Goal: Task Accomplishment & Management: Use online tool/utility

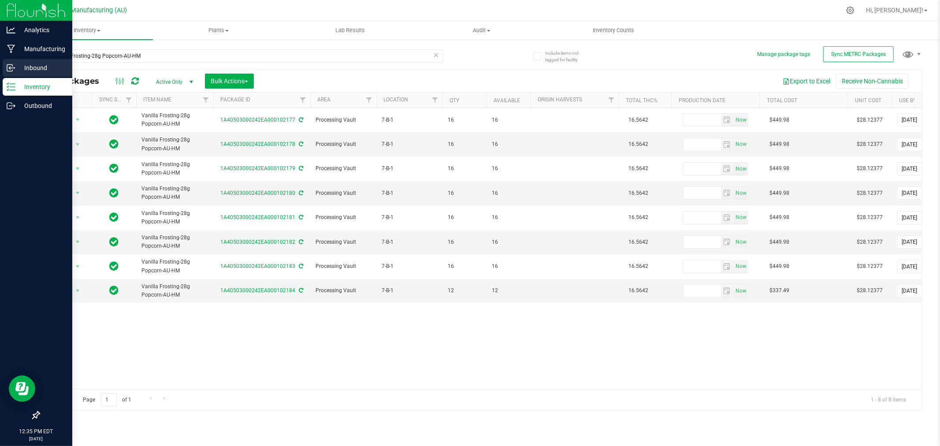
click at [11, 65] on icon at bounding box center [11, 67] width 9 height 9
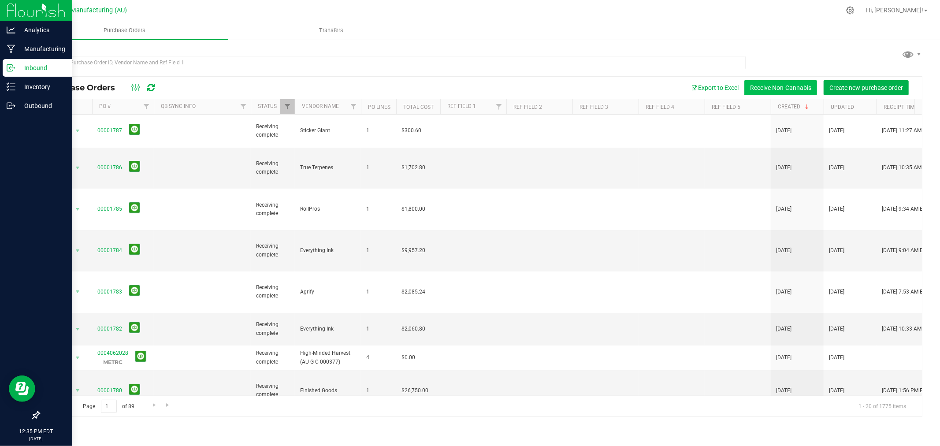
click at [796, 85] on button "Receive Non-Cannabis" at bounding box center [780, 87] width 73 height 15
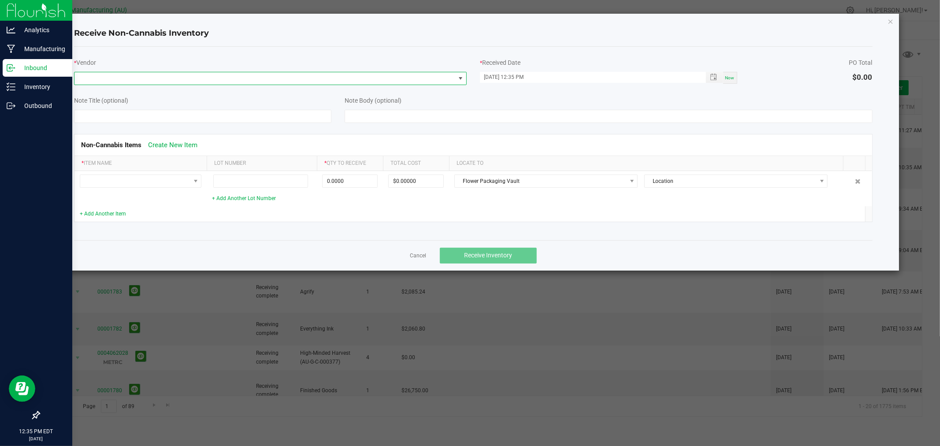
click at [130, 76] on span at bounding box center [264, 78] width 381 height 12
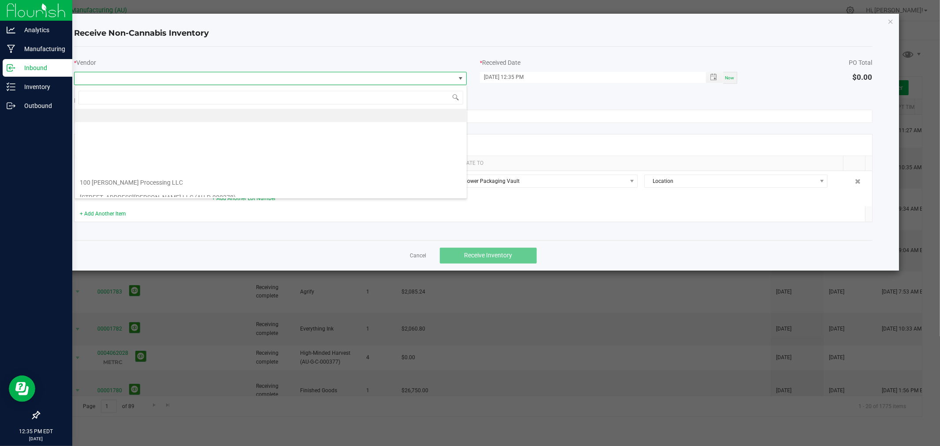
scroll to position [13, 392]
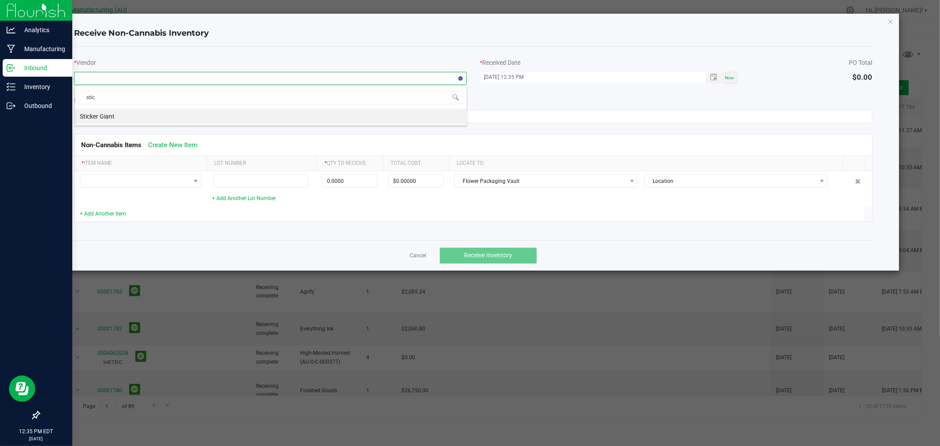
type input "stick"
click at [154, 112] on li "Sticker Giant" at bounding box center [271, 116] width 392 height 15
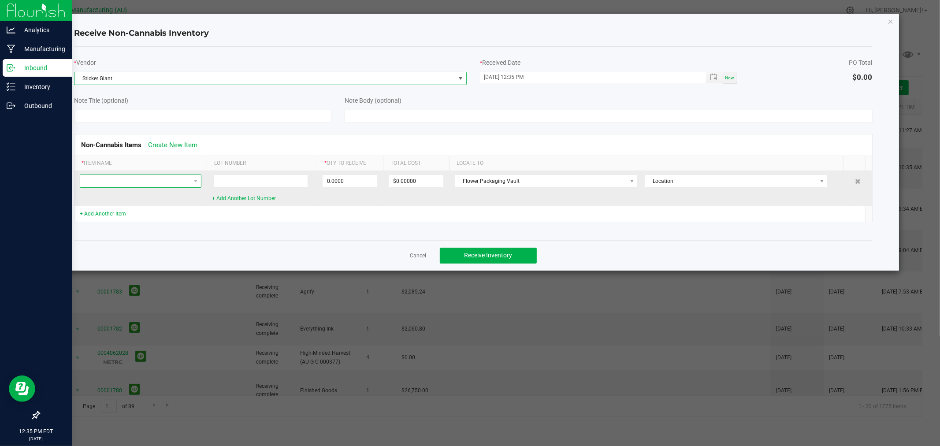
click at [164, 178] on span at bounding box center [135, 181] width 110 height 12
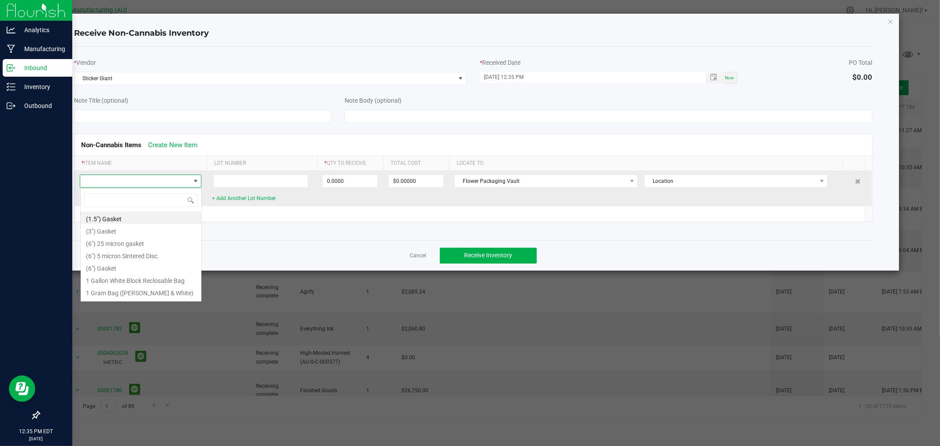
scroll to position [13, 122]
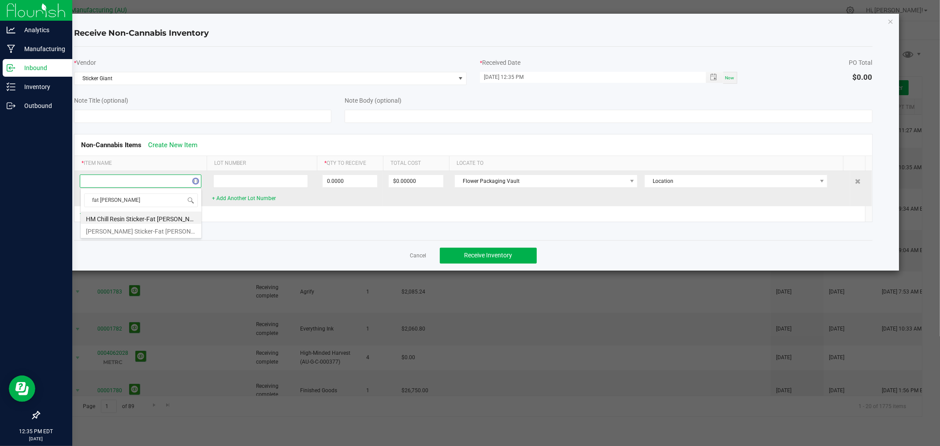
type input "[PERSON_NAME]"
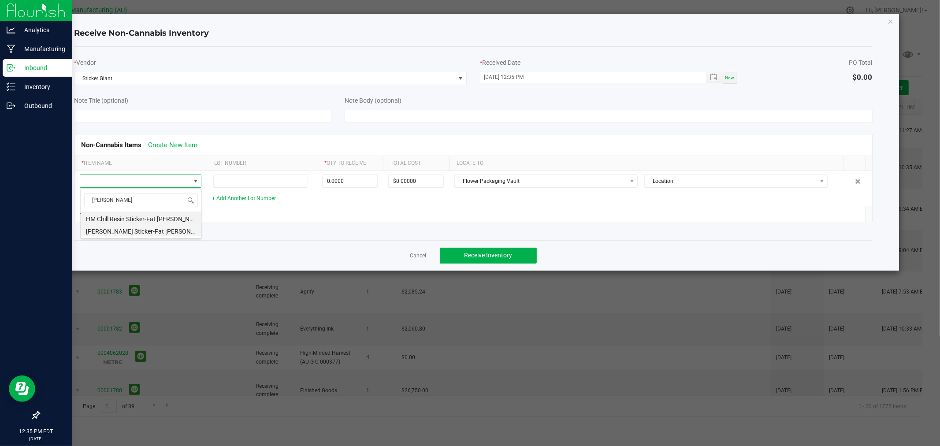
click at [140, 229] on li "[PERSON_NAME] Sticker-Fat [PERSON_NAME] (2x.75" Transparent/Black)" at bounding box center [141, 230] width 121 height 12
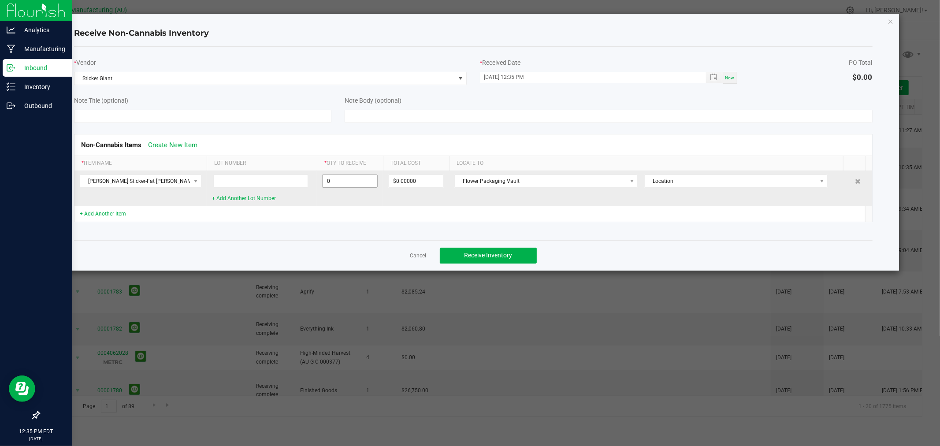
click at [359, 185] on input "0" at bounding box center [349, 181] width 55 height 12
type input "5005 ea"
type input "$100.10000"
click at [367, 193] on td "5005 ea" at bounding box center [350, 188] width 66 height 35
click at [496, 178] on span "Flower Packaging Vault" at bounding box center [540, 181] width 171 height 12
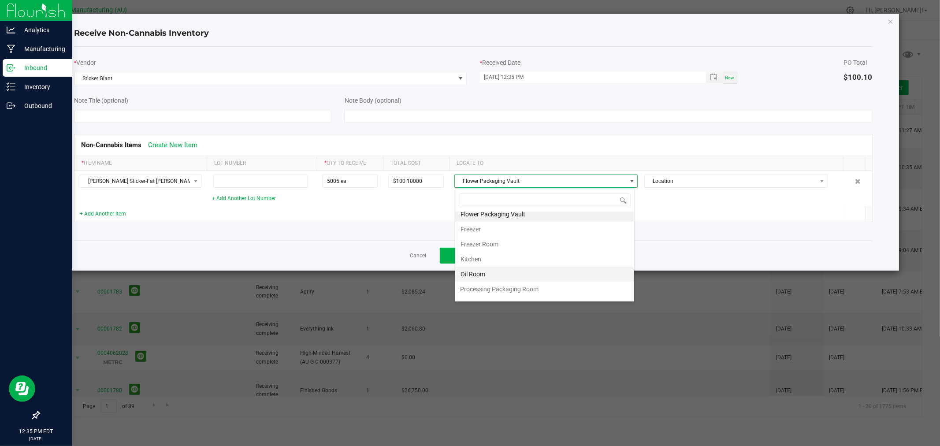
scroll to position [168, 0]
click at [514, 245] on li "Production Staging Room" at bounding box center [544, 247] width 179 height 15
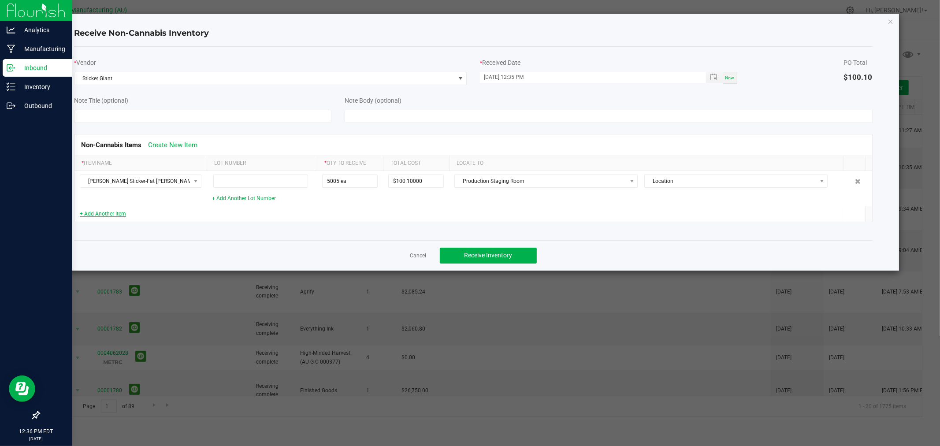
click at [116, 213] on link "+ Add Another Item" at bounding box center [103, 214] width 46 height 6
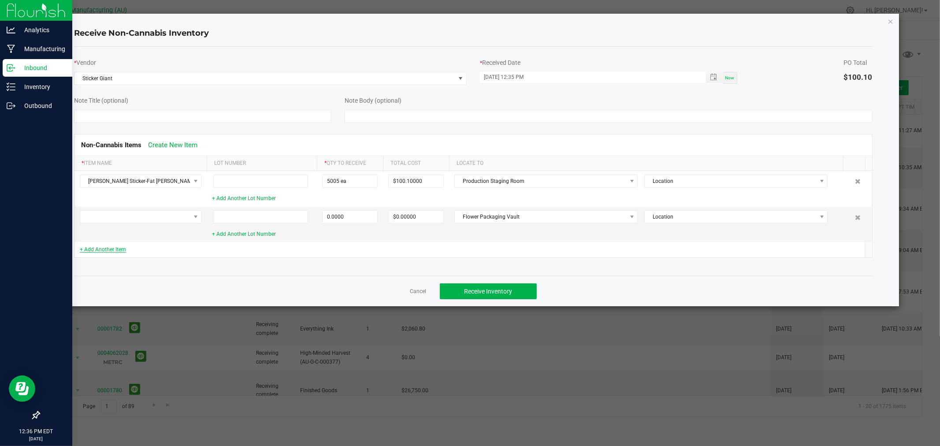
click at [109, 252] on link "+ Add Another Item" at bounding box center [103, 249] width 46 height 6
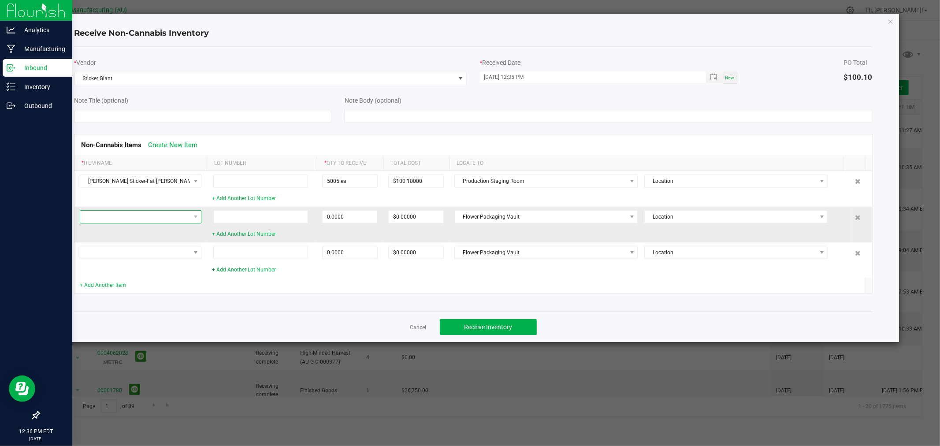
click at [146, 219] on span at bounding box center [135, 217] width 110 height 12
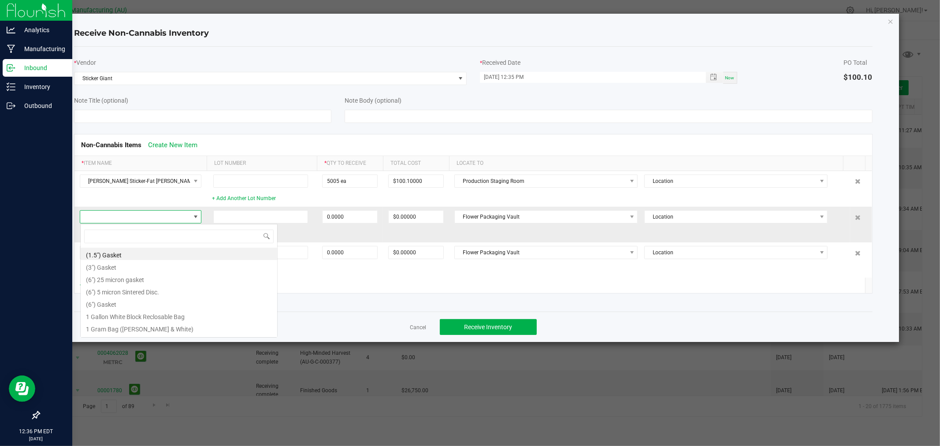
scroll to position [13, 122]
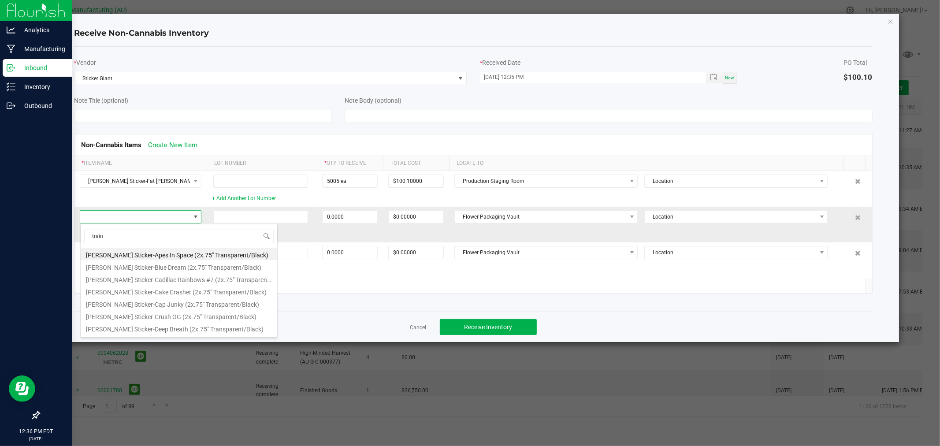
type input "trainw"
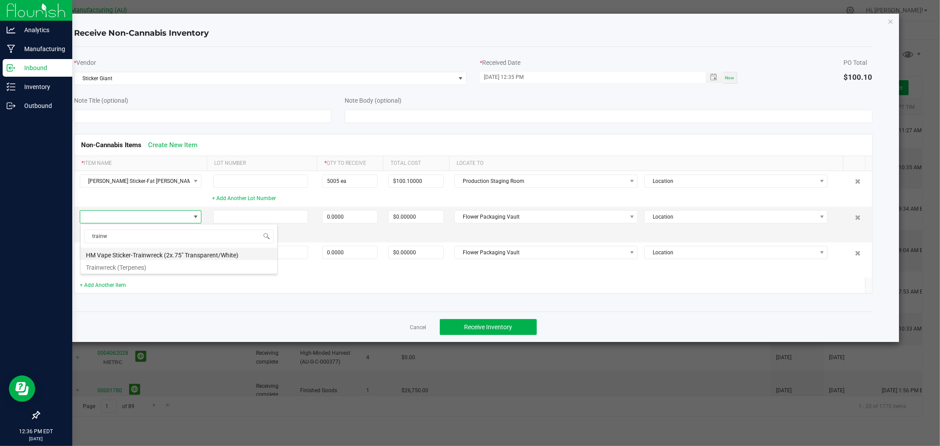
click at [185, 253] on li "HM Vape Sticker-Trainwreck (2x.75" Transparent/White)" at bounding box center [179, 254] width 197 height 12
type input "0 ea"
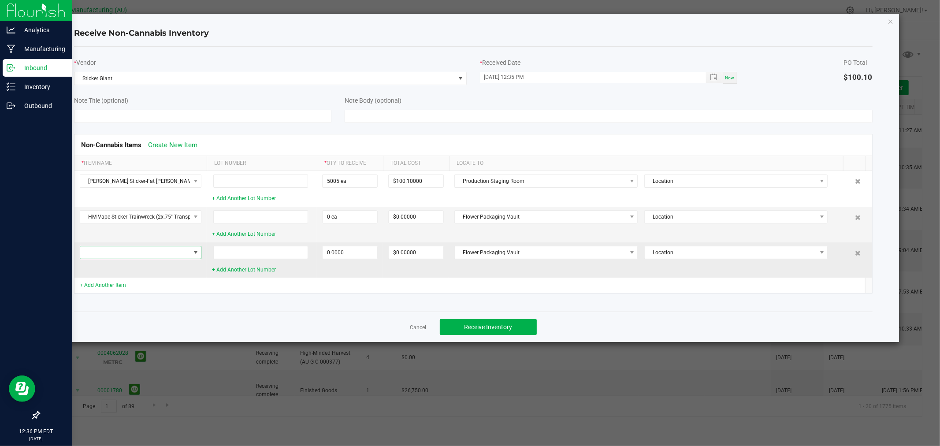
click at [178, 252] on span at bounding box center [135, 252] width 110 height 12
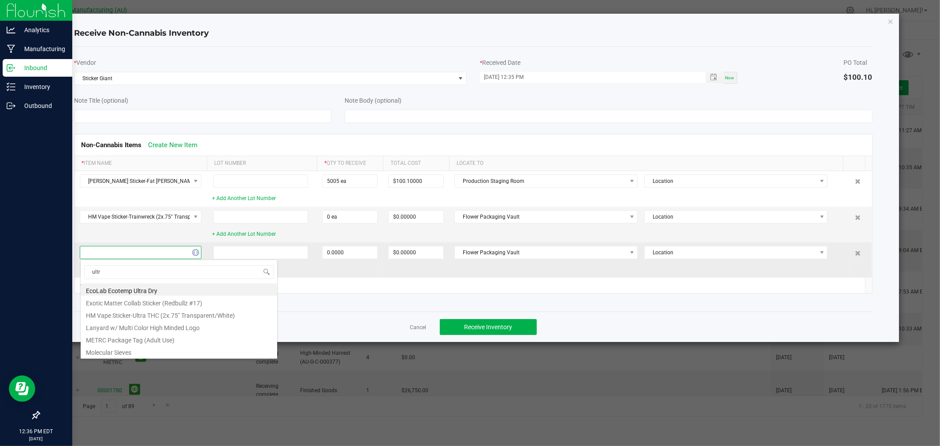
type input "ultra"
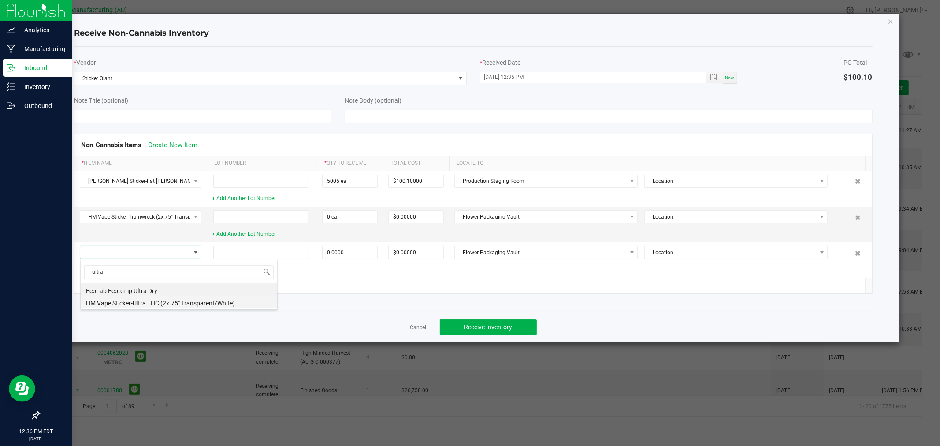
click at [206, 302] on li "HM Vape Sticker-Ultra THC (2x.75" Transparent/White)" at bounding box center [179, 302] width 197 height 12
type input "0 ea"
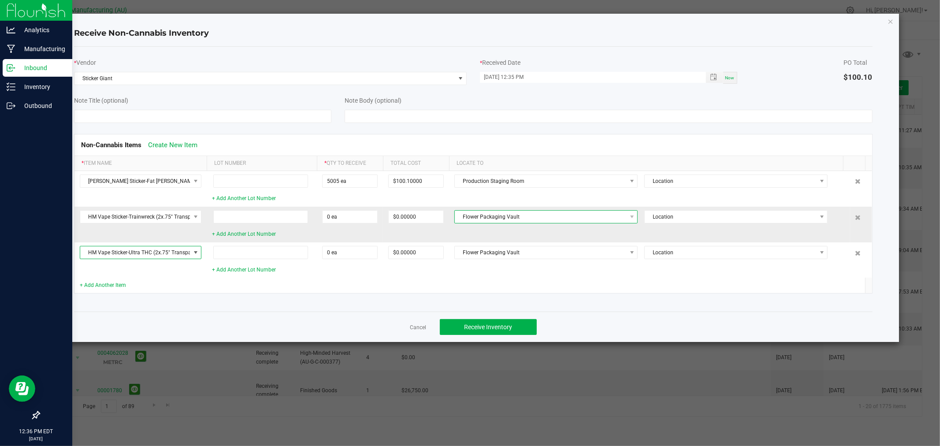
click at [478, 216] on span "Flower Packaging Vault" at bounding box center [540, 217] width 171 height 12
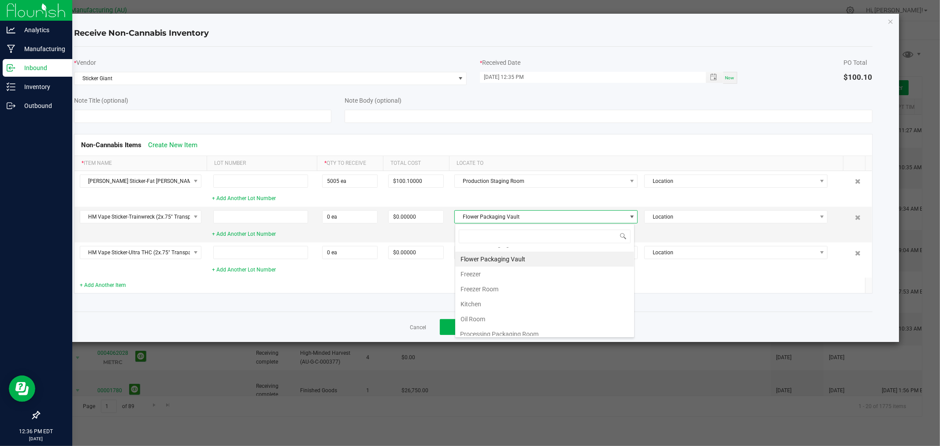
scroll to position [168, 0]
click at [518, 281] on li "Production Staging Room" at bounding box center [544, 283] width 179 height 15
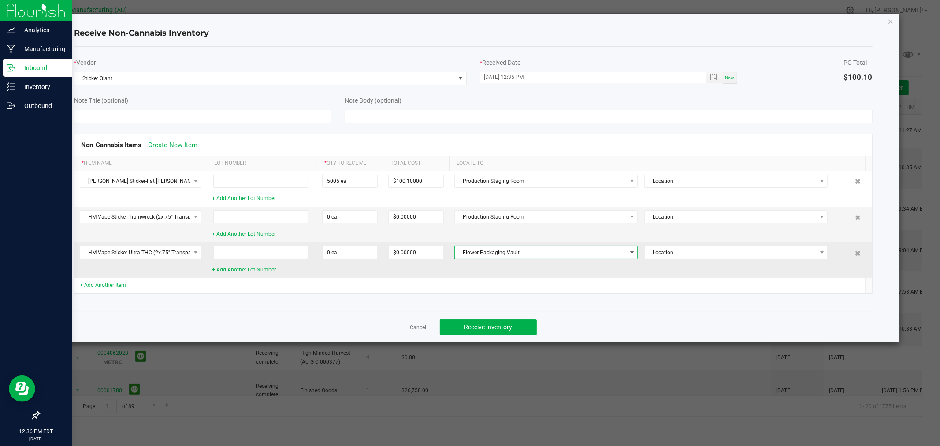
drag, startPoint x: 508, startPoint y: 250, endPoint x: 512, endPoint y: 258, distance: 8.5
click at [508, 250] on span "Flower Packaging Vault" at bounding box center [540, 252] width 171 height 12
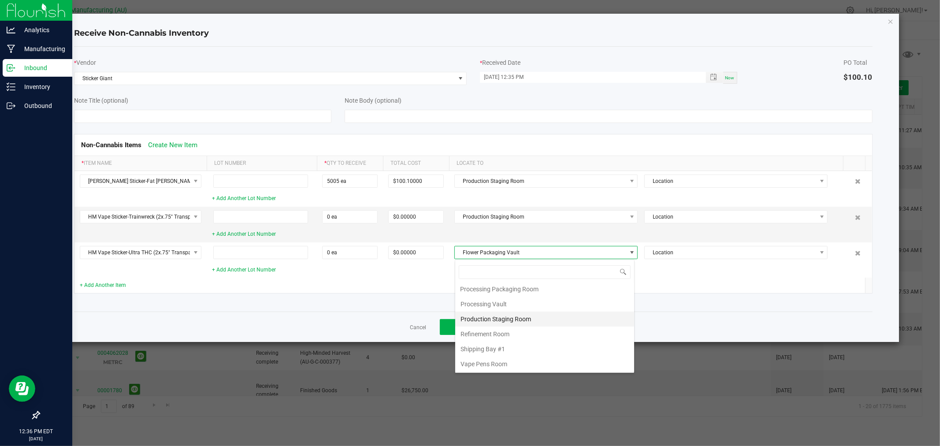
click at [520, 317] on li "Production Staging Room" at bounding box center [544, 318] width 179 height 15
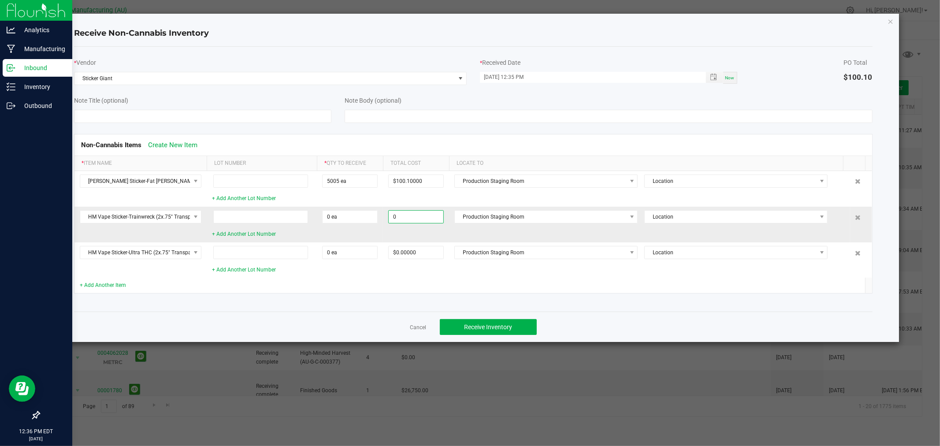
click at [396, 216] on input "0" at bounding box center [416, 217] width 55 height 12
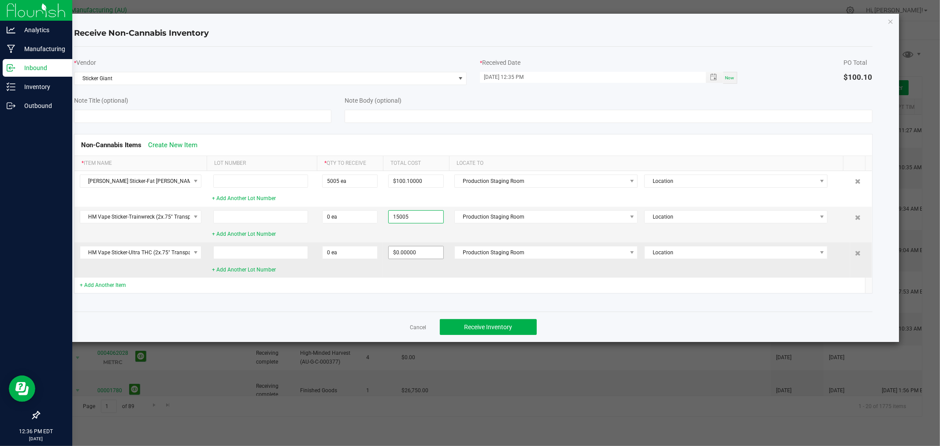
type input "$15,005.00000"
click at [415, 256] on input "0" at bounding box center [416, 252] width 55 height 12
type input "$15,005.00000"
click at [425, 270] on td "$15,005.00000" at bounding box center [416, 259] width 66 height 35
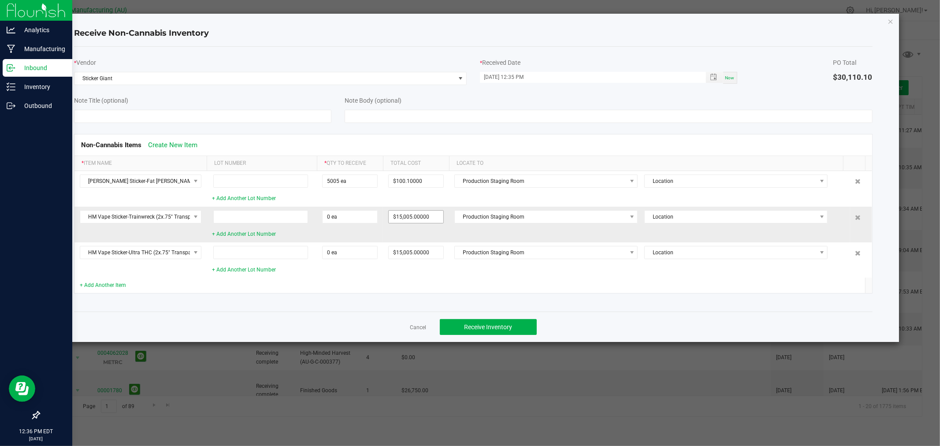
type input "15005"
click at [403, 215] on input "15005" at bounding box center [416, 217] width 55 height 12
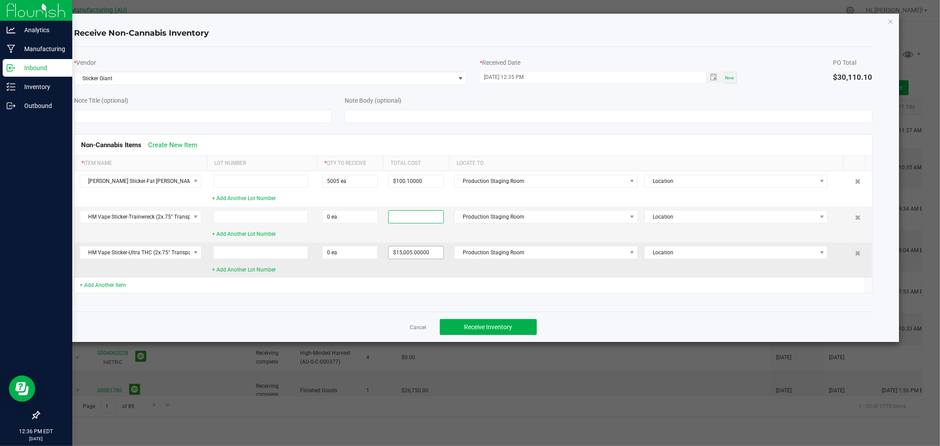
type input "15005"
click at [419, 253] on input "15005" at bounding box center [416, 252] width 55 height 12
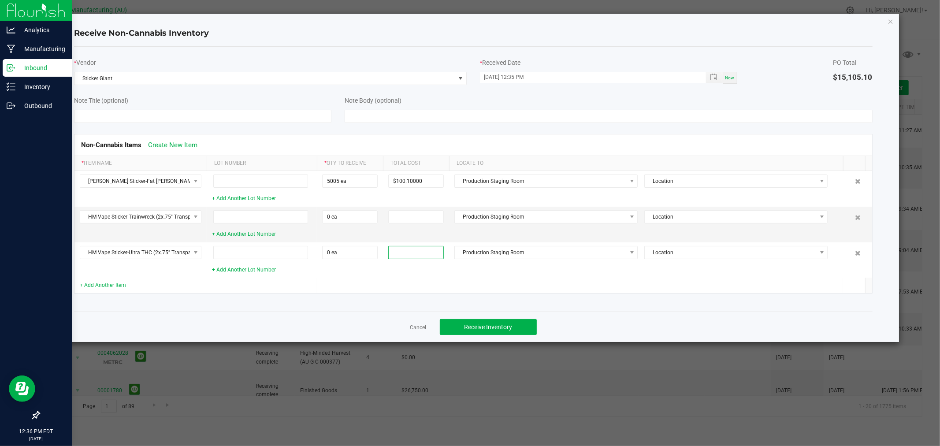
click at [393, 281] on td at bounding box center [416, 285] width 66 height 15
click at [345, 218] on input "0" at bounding box center [349, 217] width 55 height 12
type input "15005 ea"
type input "$300.10000"
click at [349, 298] on div "Non-Cannabis Items Create New Item * Item Name Lot Number * Qty to Receive Tota…" at bounding box center [472, 214] width 811 height 182
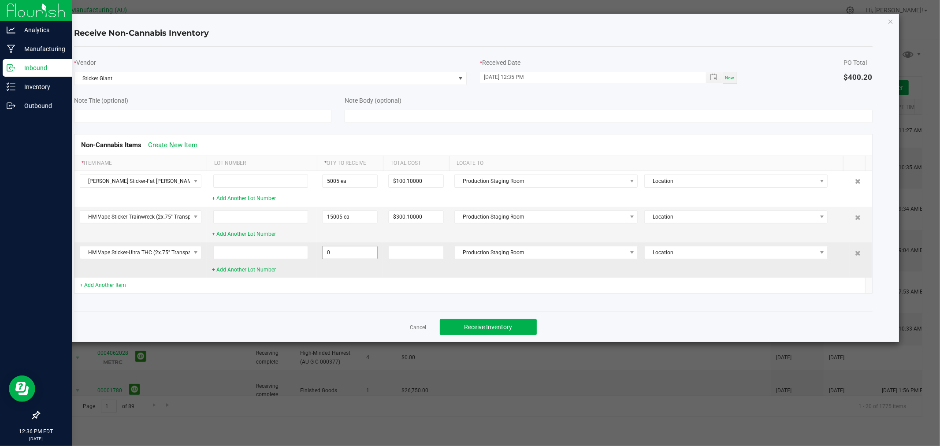
click at [341, 250] on input "0" at bounding box center [349, 252] width 55 height 12
type input "15005 ea"
type input "$450.15000"
click at [354, 274] on td "15005 ea" at bounding box center [350, 259] width 66 height 35
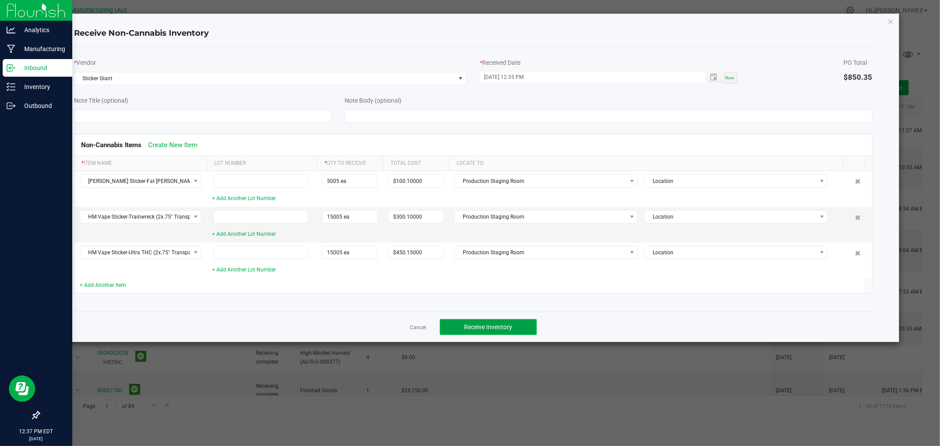
click at [464, 325] on span "Receive Inventory" at bounding box center [488, 326] width 48 height 7
